Goal: Transaction & Acquisition: Download file/media

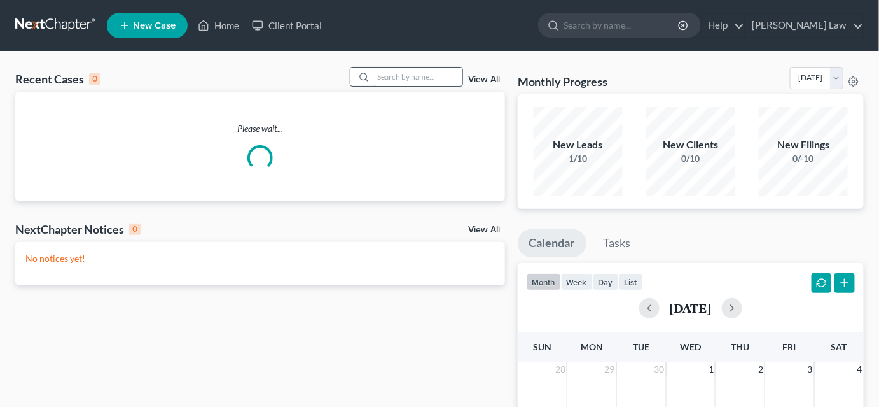
click at [404, 76] on input "search" at bounding box center [417, 76] width 89 height 18
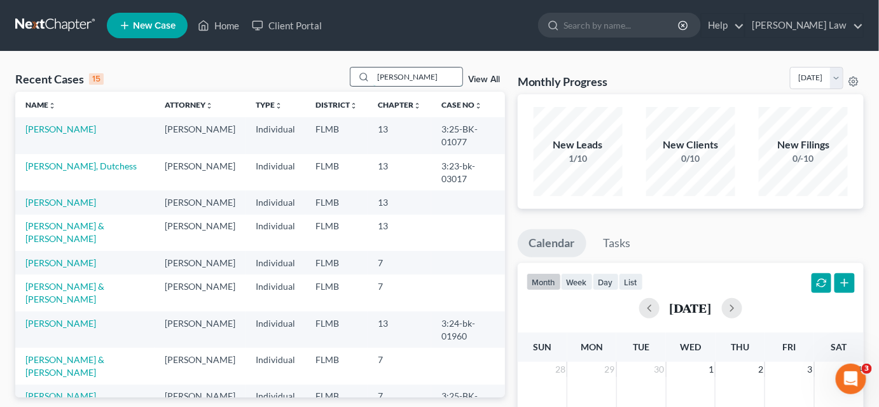
type input "[PERSON_NAME]"
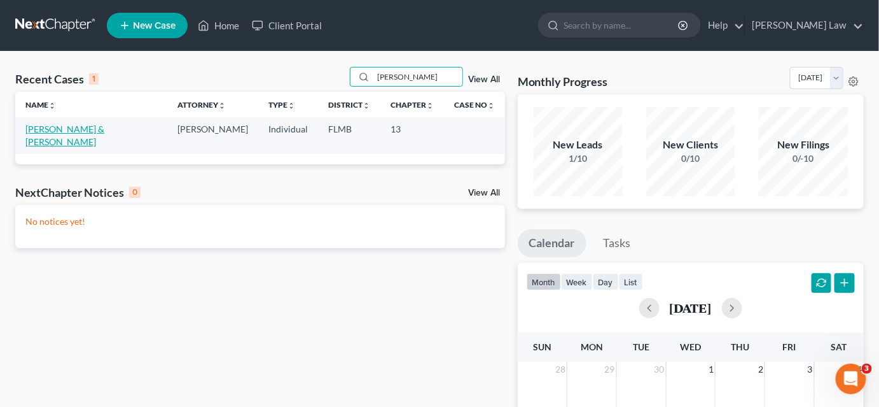
click at [41, 125] on link "[PERSON_NAME] & [PERSON_NAME]" at bounding box center [64, 135] width 79 height 24
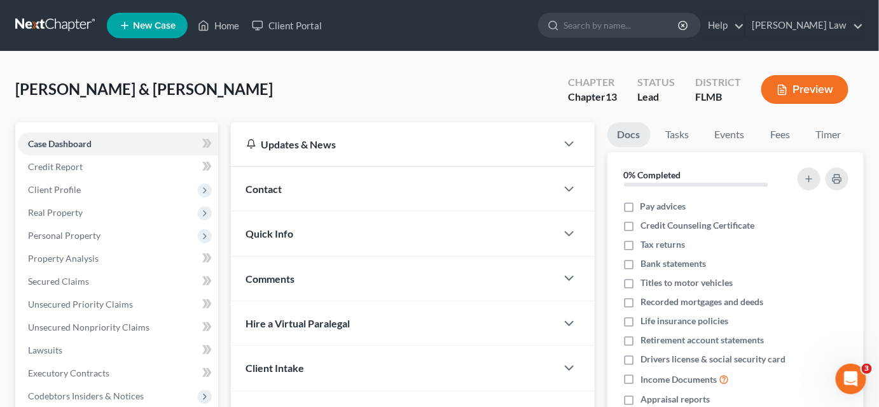
scroll to position [231, 0]
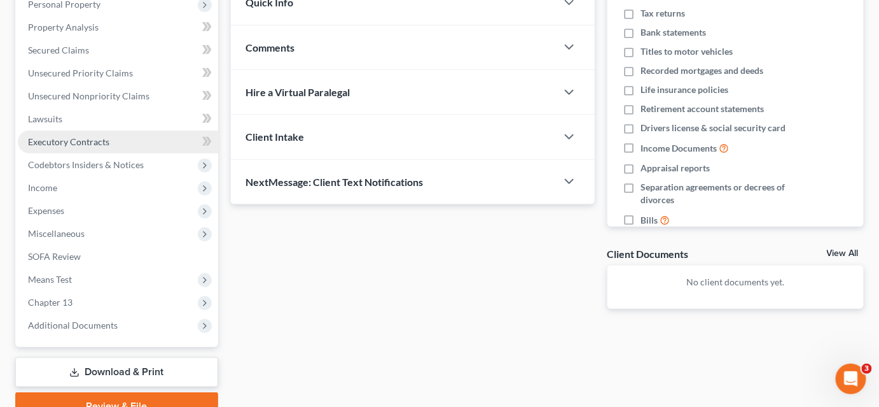
click at [151, 369] on link "Download & Print" at bounding box center [116, 372] width 203 height 30
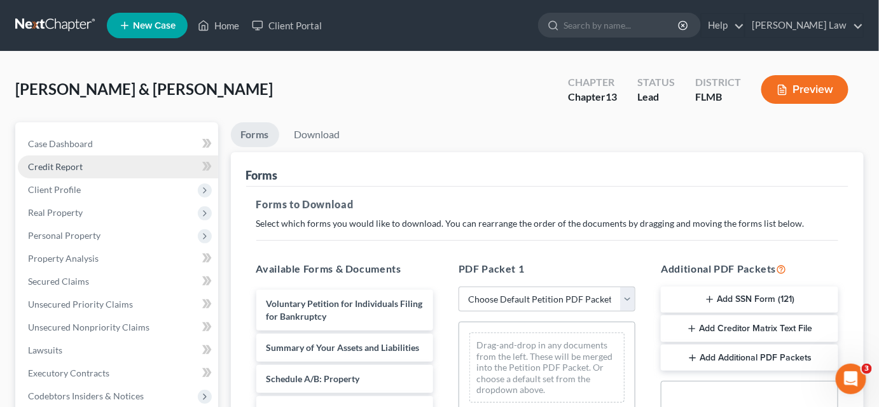
click at [82, 168] on link "Credit Report" at bounding box center [118, 166] width 200 height 23
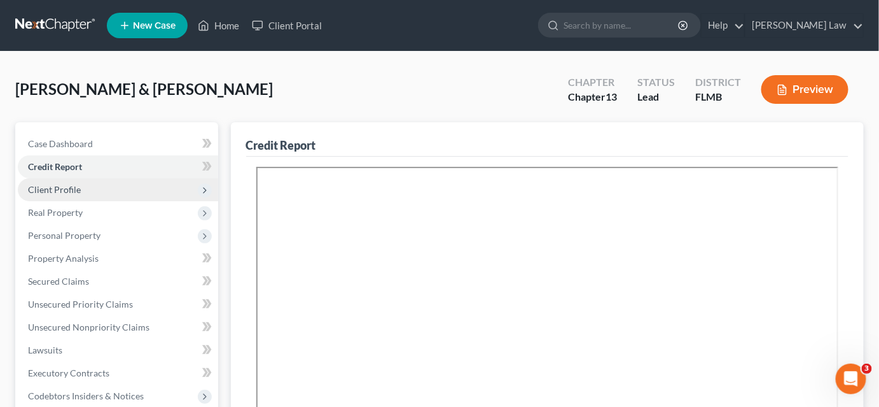
click at [85, 188] on span "Client Profile" at bounding box center [118, 189] width 200 height 23
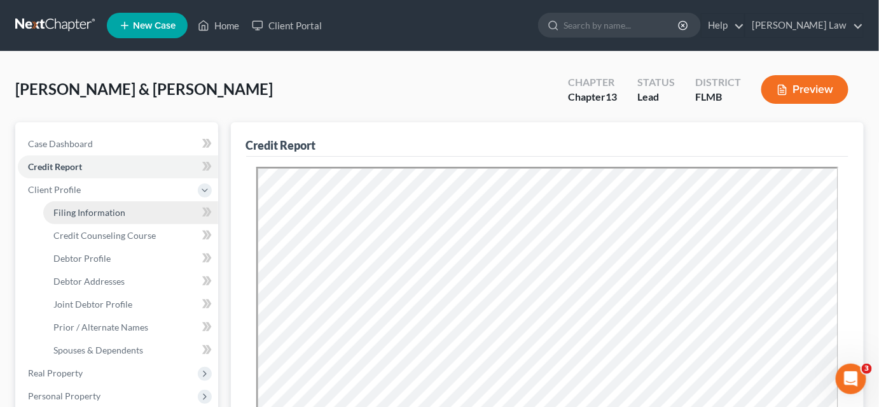
click at [134, 211] on link "Filing Information" at bounding box center [130, 212] width 175 height 23
select select "1"
select select "3"
select select "9"
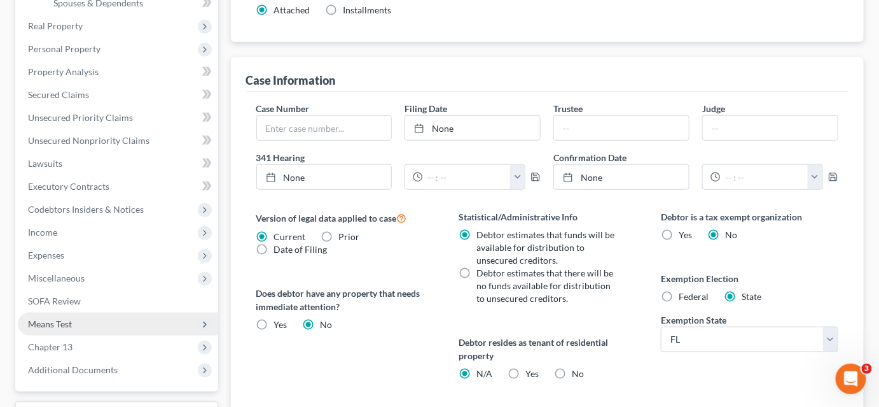
scroll to position [405, 0]
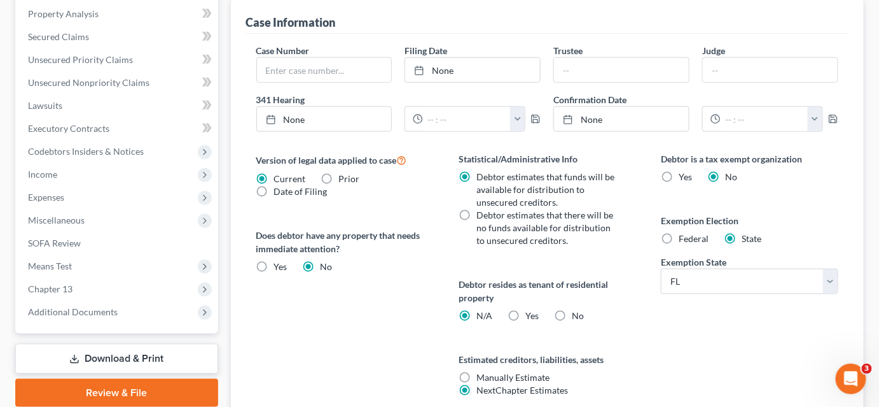
click at [134, 358] on link "Download & Print" at bounding box center [116, 359] width 203 height 30
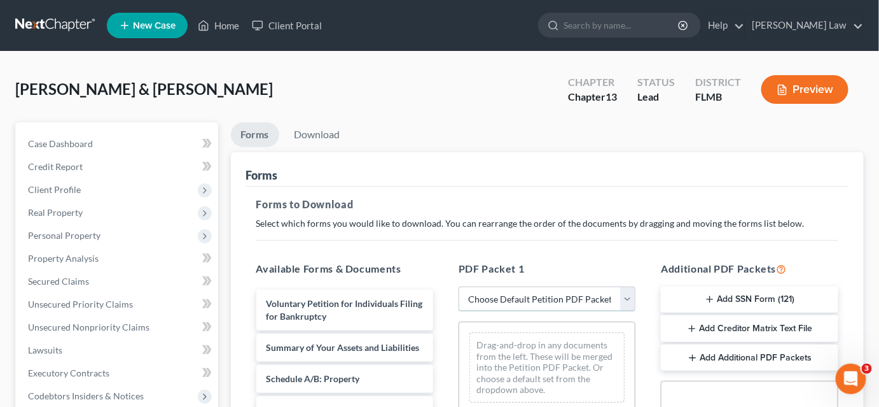
click at [498, 305] on select "Choose Default Petition PDF Packet Complete Bankruptcy Petition (all forms and …" at bounding box center [547, 298] width 177 height 25
select select "3"
click at [459, 286] on select "Choose Default Petition PDF Packet Complete Bankruptcy Petition (all forms and …" at bounding box center [547, 298] width 177 height 25
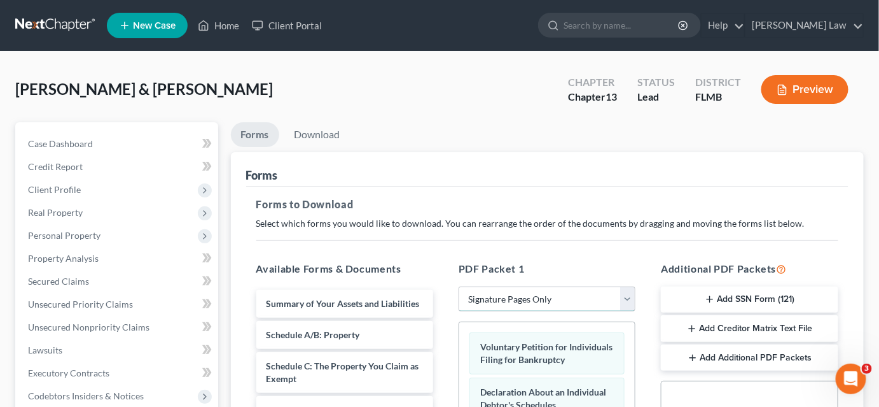
scroll to position [231, 0]
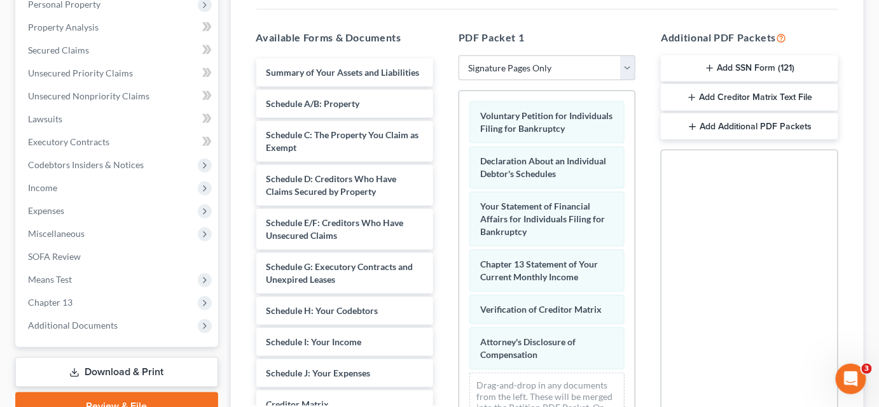
click at [721, 67] on button "Add SSN Form (121)" at bounding box center [749, 68] width 177 height 27
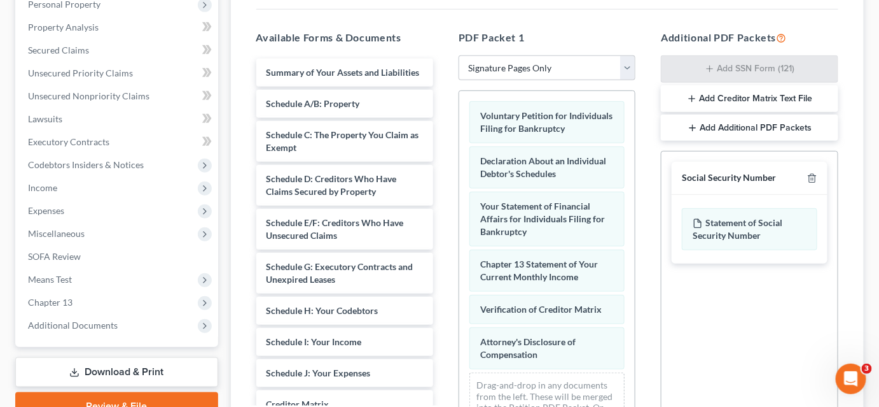
scroll to position [378, 0]
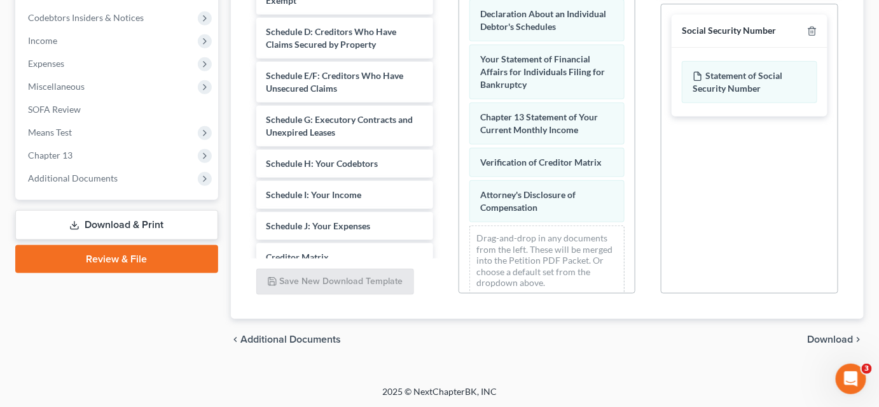
click at [813, 334] on span "Download" at bounding box center [831, 339] width 46 height 10
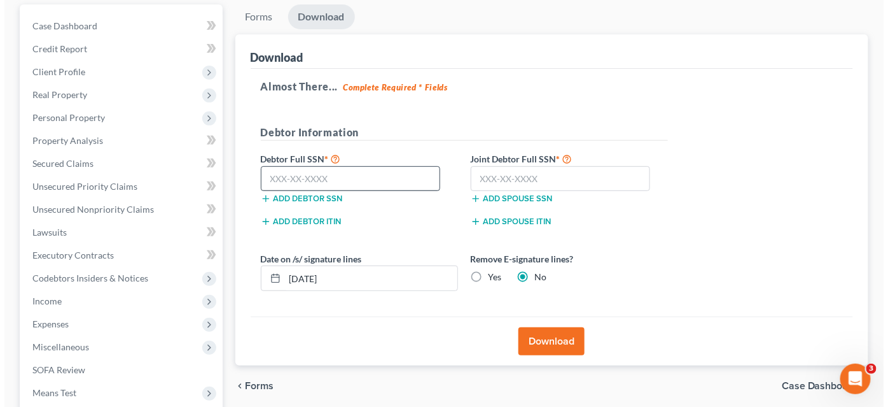
scroll to position [60, 0]
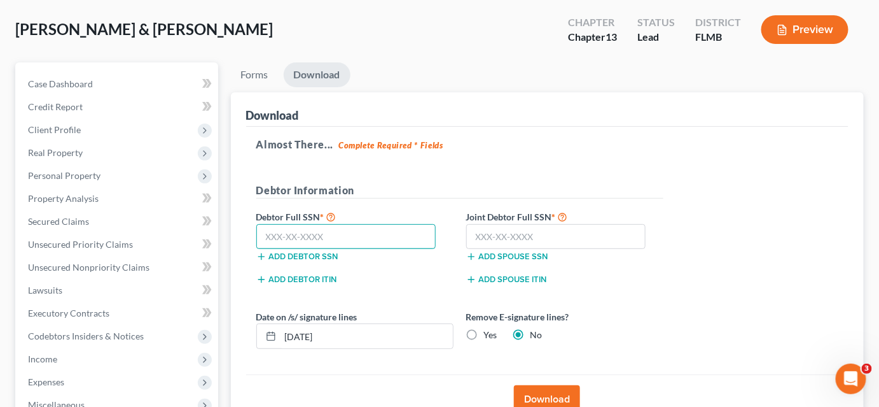
click at [273, 228] on input "text" at bounding box center [346, 236] width 180 height 25
drag, startPoint x: 328, startPoint y: 233, endPoint x: 260, endPoint y: 236, distance: 67.5
click at [260, 236] on input "267-65-3470" at bounding box center [346, 236] width 180 height 25
type input "267-65-3470"
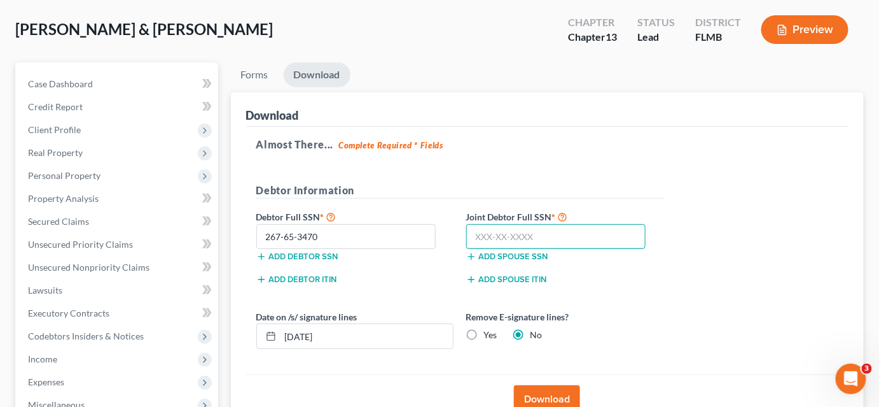
click at [555, 232] on input "text" at bounding box center [556, 236] width 180 height 25
paste input "267-65-3470"
type input "267-65-3470"
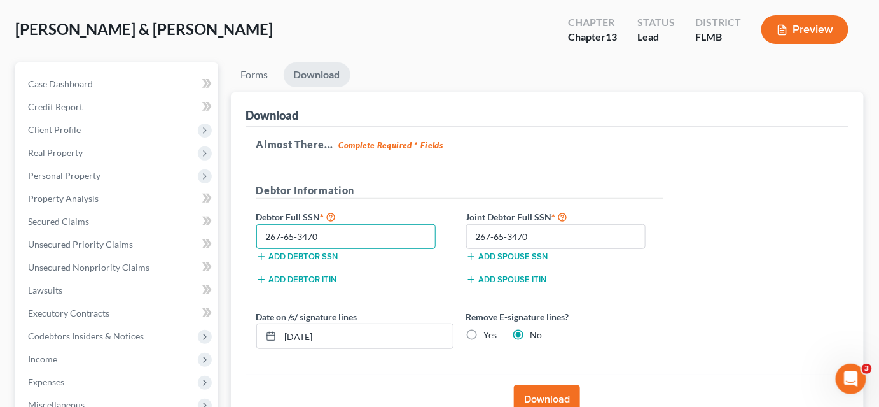
drag, startPoint x: 349, startPoint y: 233, endPoint x: 211, endPoint y: 230, distance: 138.7
click at [221, 231] on div "Petition Navigation Case Dashboard Payments Invoices Payments Payments Credit R…" at bounding box center [439, 326] width 861 height 529
type input "263-71-9715"
click at [484, 333] on label "Yes" at bounding box center [490, 334] width 13 height 13
click at [489, 333] on input "Yes" at bounding box center [493, 332] width 8 height 8
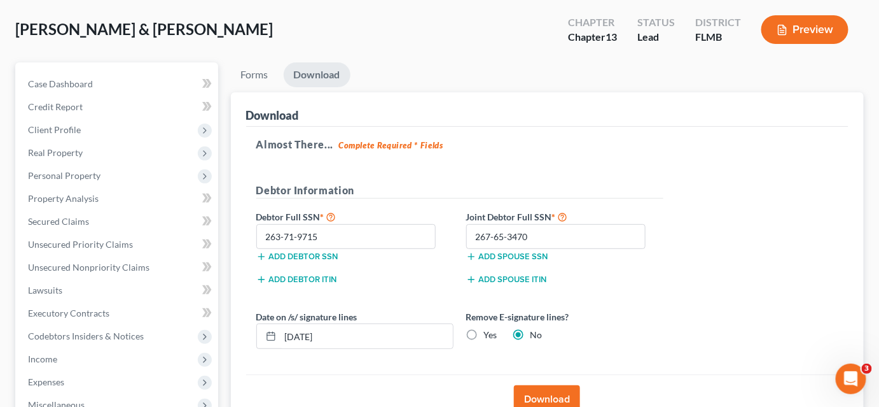
radio input "true"
radio input "false"
click at [539, 396] on button "Download" at bounding box center [547, 399] width 66 height 28
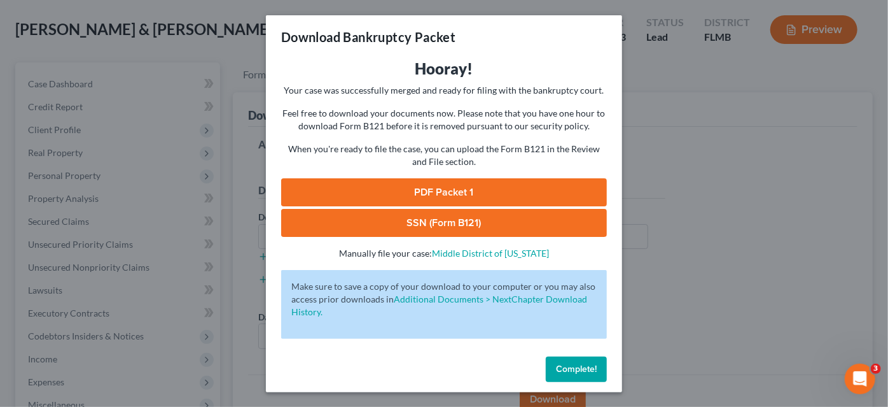
click at [426, 193] on link "PDF Packet 1" at bounding box center [444, 192] width 326 height 28
click at [510, 226] on link "SSN (Form B121)" at bounding box center [444, 223] width 326 height 28
